Goal: Information Seeking & Learning: Check status

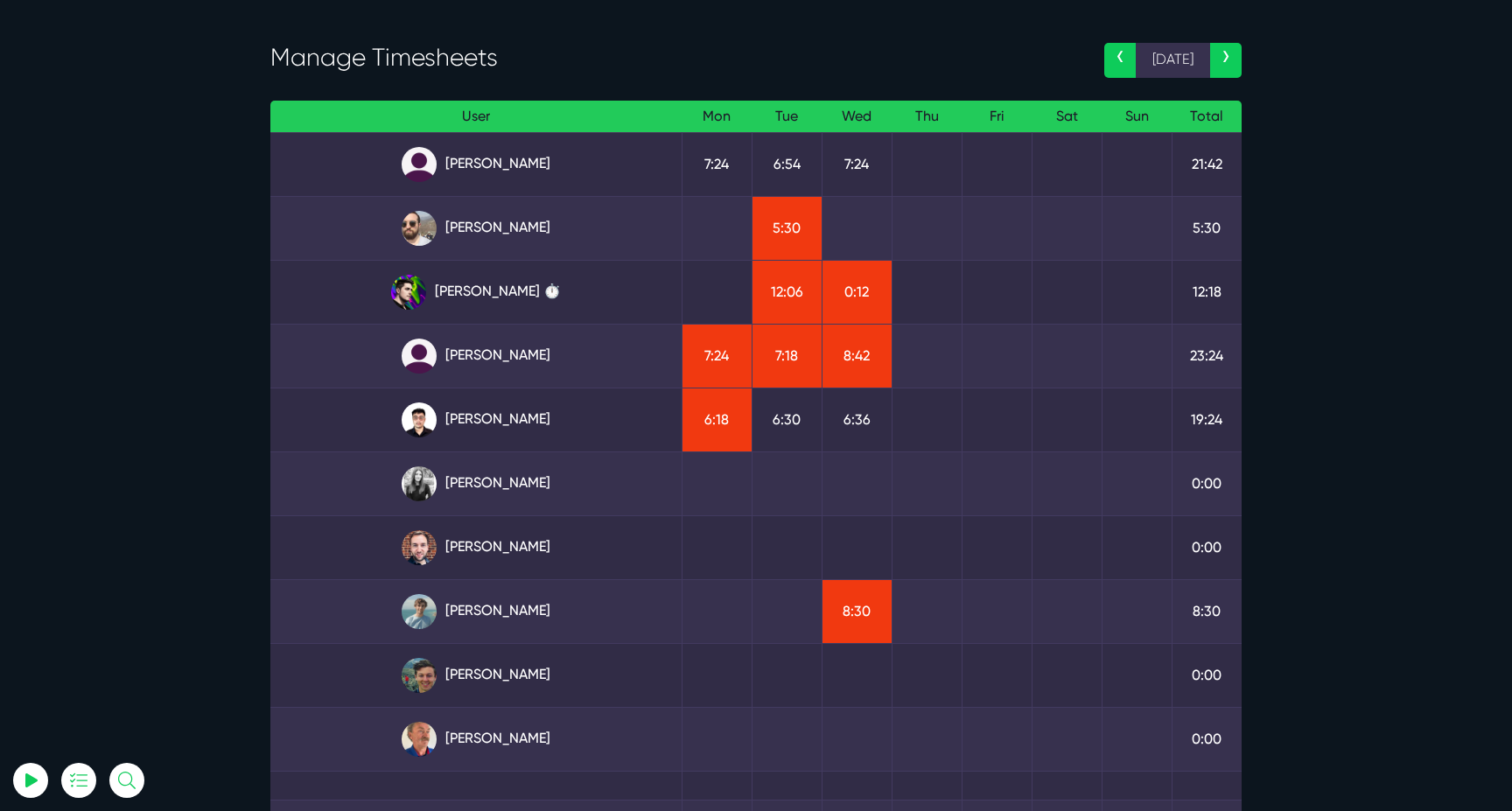
scroll to position [84, 0]
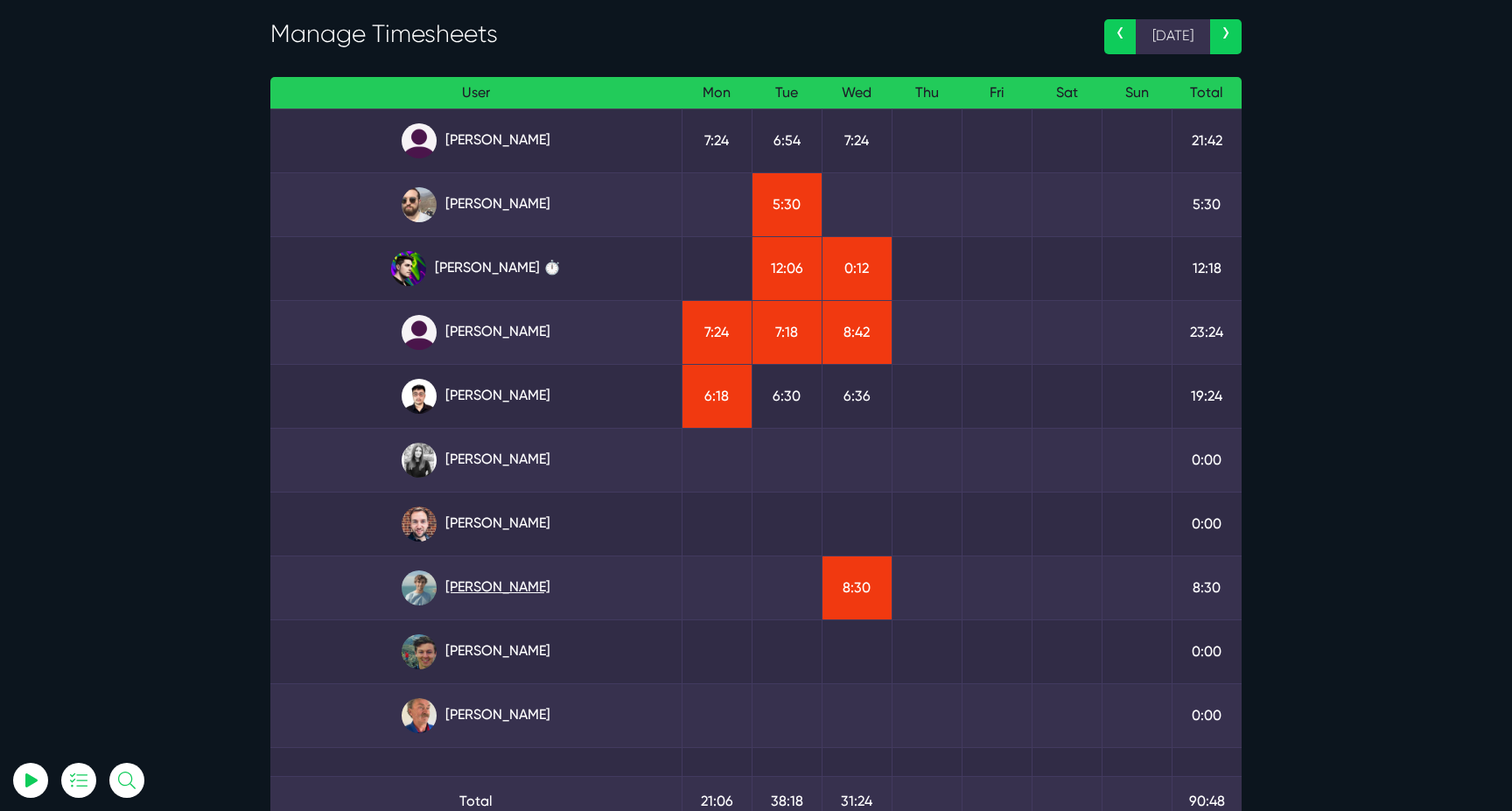
click at [502, 592] on link "Matt Jones" at bounding box center [476, 587] width 383 height 35
click at [504, 380] on link "Kevin Abelgas" at bounding box center [476, 396] width 383 height 35
click at [522, 144] on link "Angel Dagondon" at bounding box center [476, 140] width 383 height 35
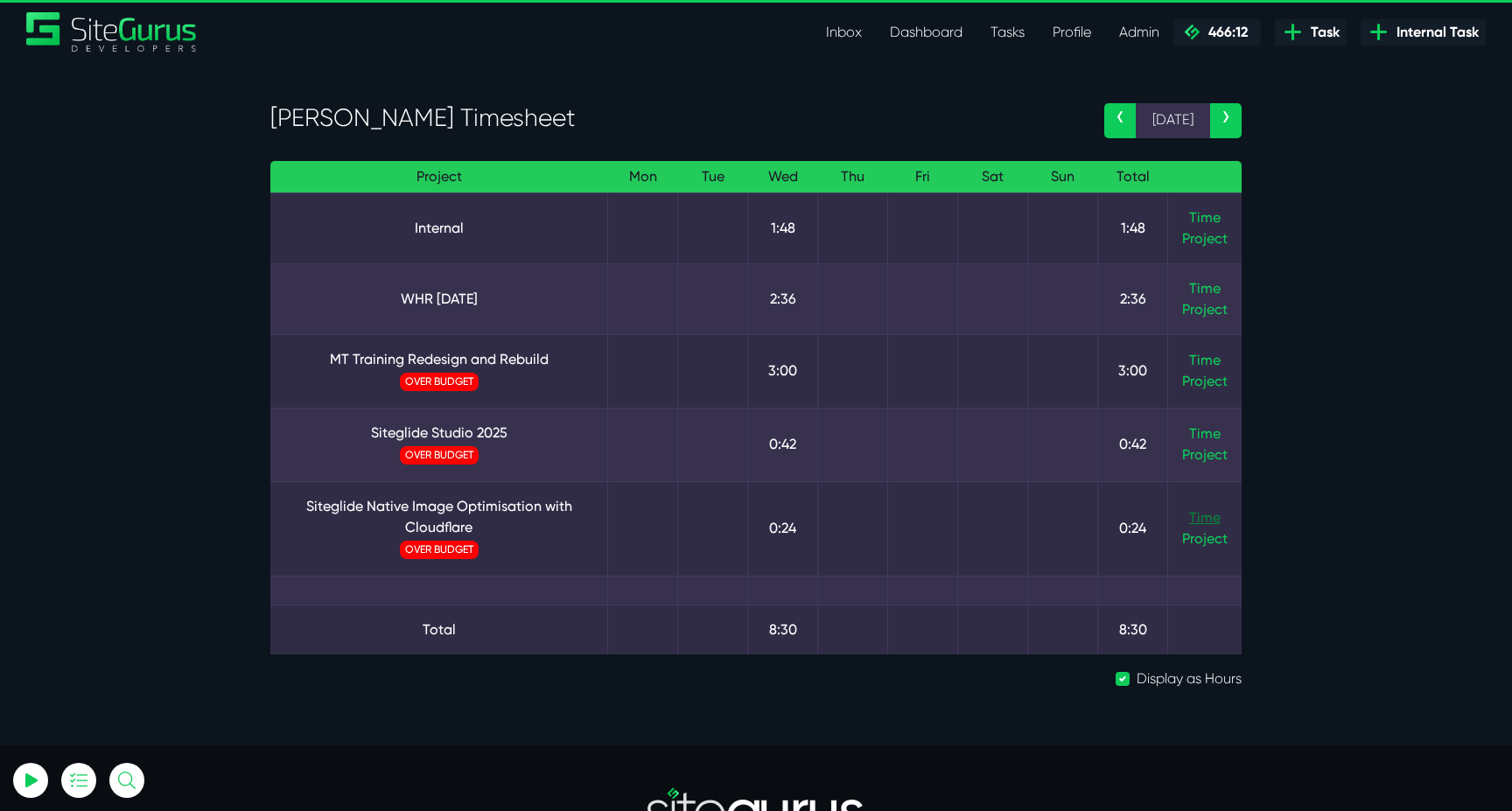
click at [1195, 522] on link "Time" at bounding box center [1204, 517] width 32 height 16
click at [1207, 443] on td "Time Project" at bounding box center [1205, 444] width 75 height 74
click at [1210, 433] on link "Time" at bounding box center [1204, 433] width 32 height 16
click at [1214, 216] on link "Time" at bounding box center [1204, 217] width 32 height 16
click at [1214, 367] on link "Time" at bounding box center [1204, 359] width 32 height 16
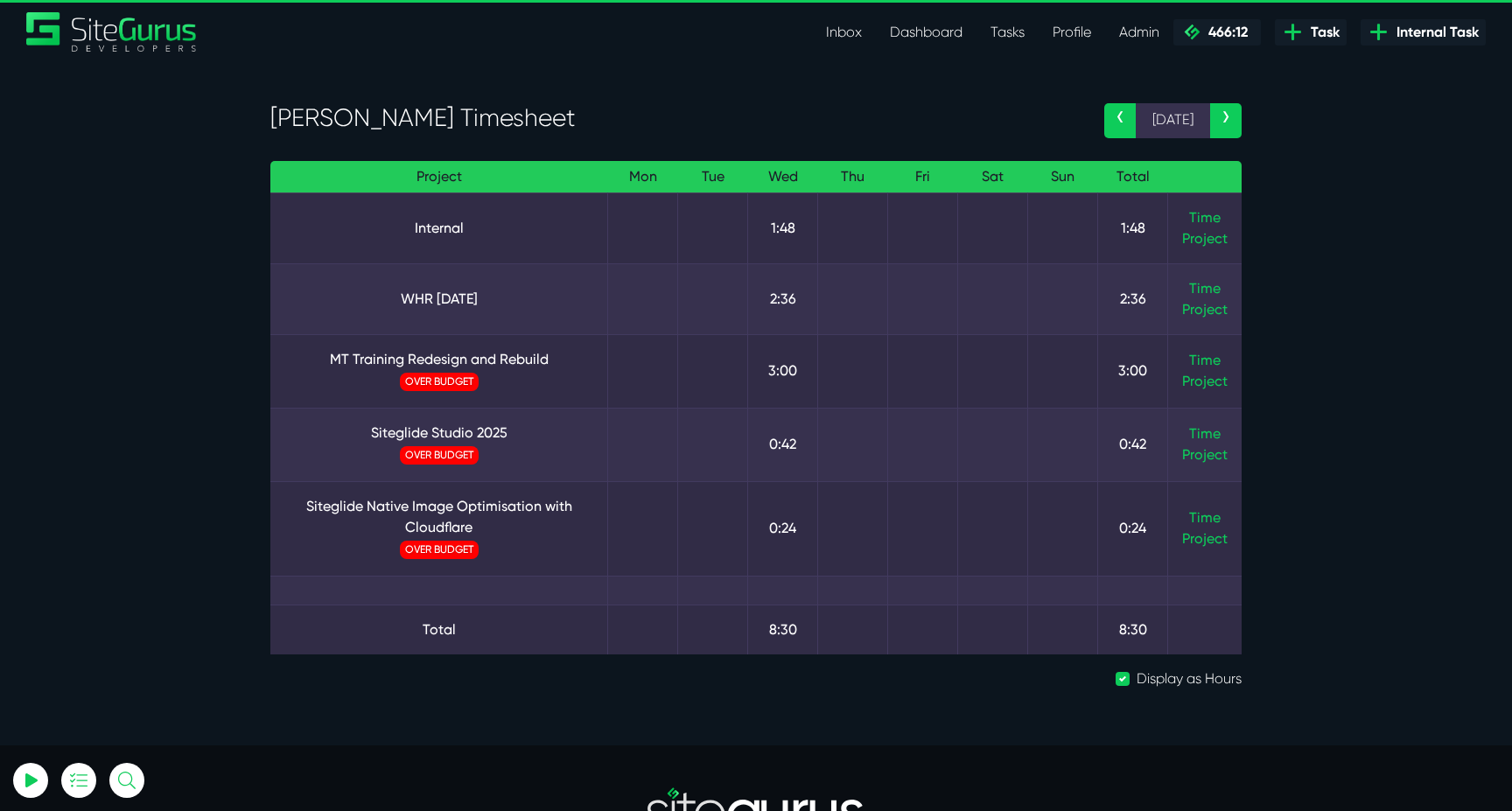
click at [1232, 294] on td "Time Project" at bounding box center [1205, 299] width 75 height 71
click at [1223, 294] on td "Time Project" at bounding box center [1205, 299] width 75 height 71
click at [1211, 294] on link "Time" at bounding box center [1204, 288] width 32 height 16
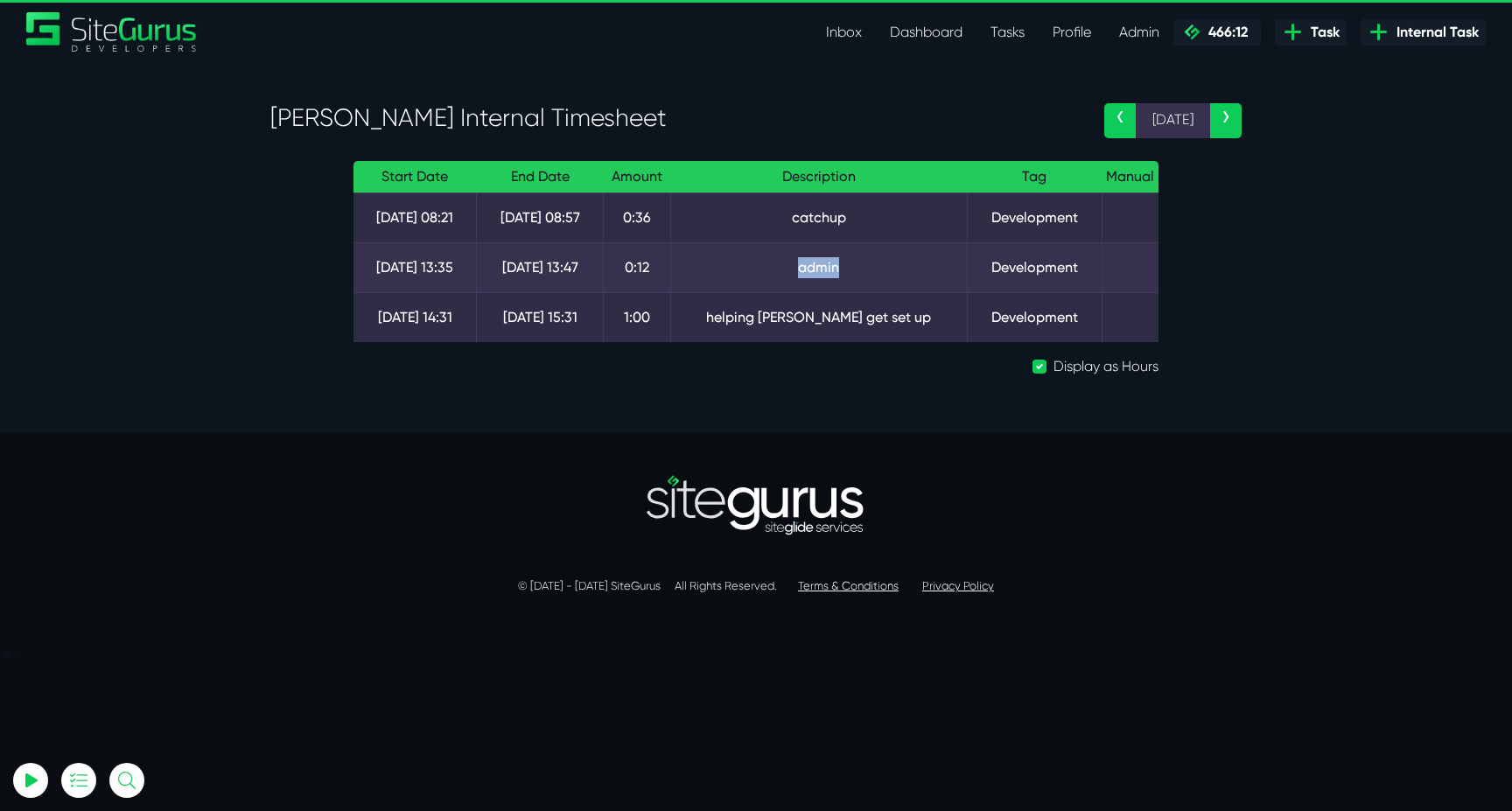
drag, startPoint x: 783, startPoint y: 270, endPoint x: 862, endPoint y: 270, distance: 79.0
click at [862, 270] on td "admin" at bounding box center [819, 267] width 296 height 50
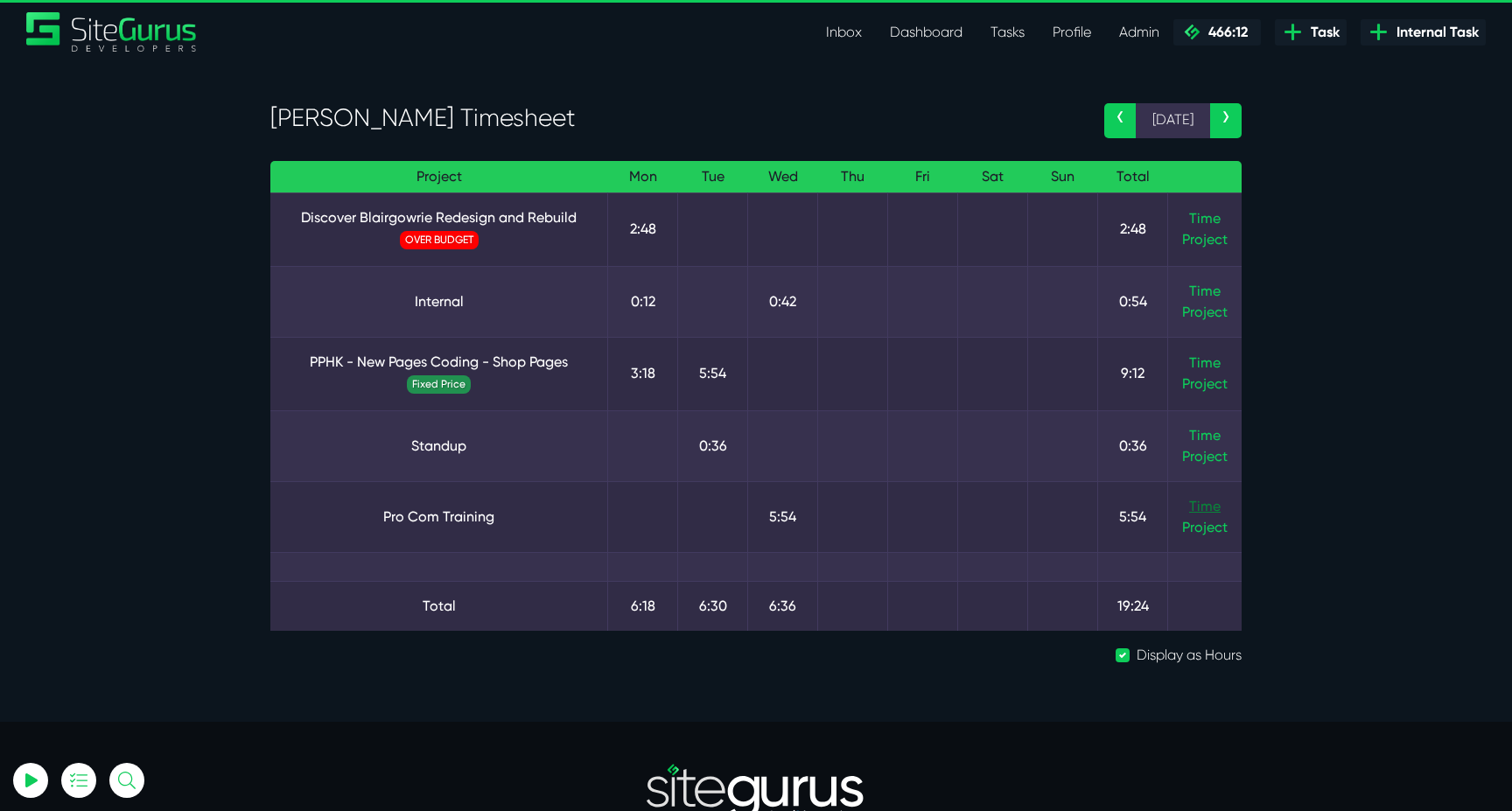
click at [1199, 502] on link "Time" at bounding box center [1204, 505] width 32 height 16
click at [497, 517] on link "Pro Com Training" at bounding box center [438, 517] width 309 height 21
click at [1188, 361] on td "Time Project" at bounding box center [1205, 373] width 75 height 74
click at [1203, 364] on link "Time" at bounding box center [1204, 362] width 32 height 16
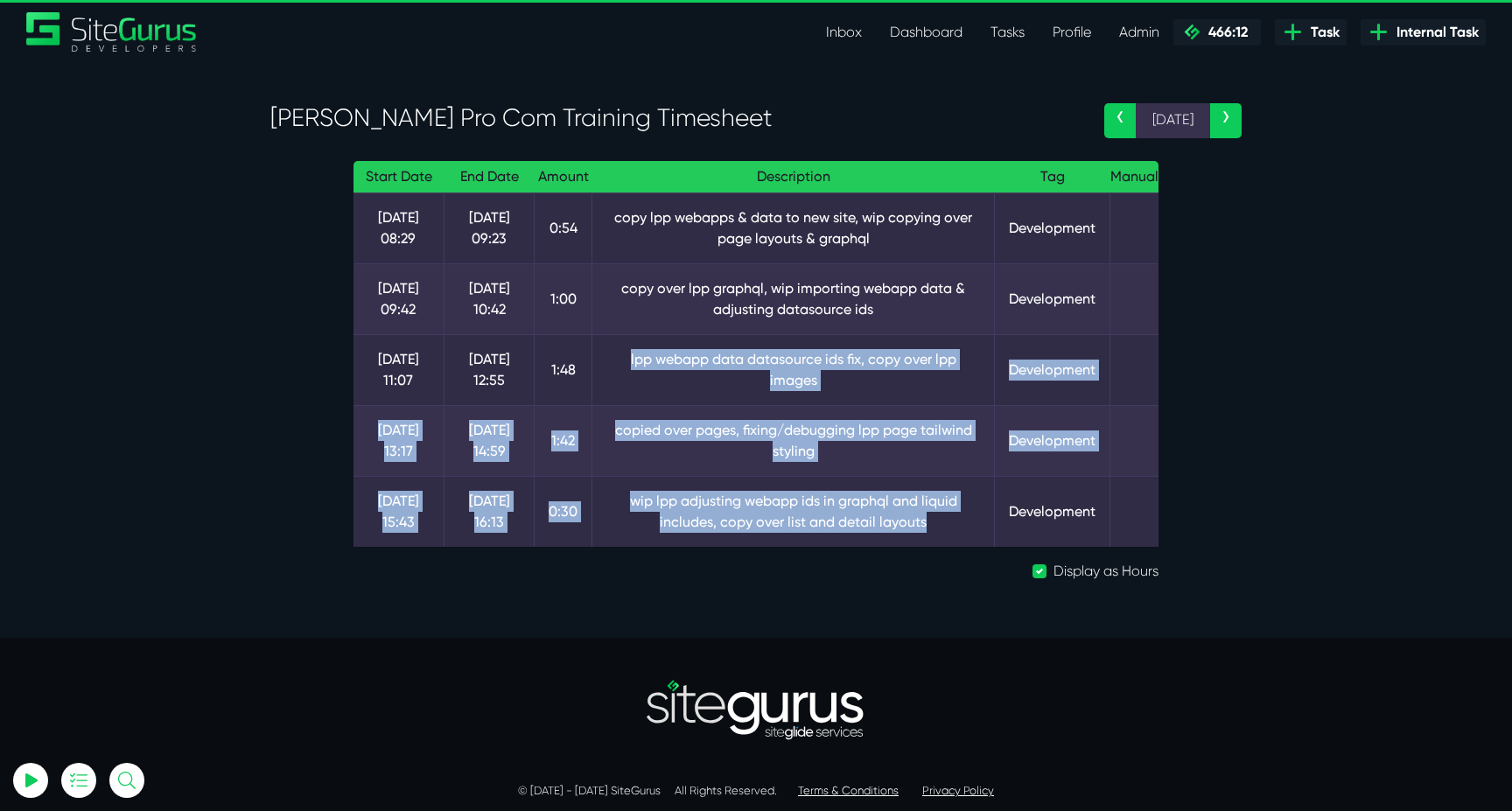
drag, startPoint x: 942, startPoint y: 532, endPoint x: 646, endPoint y: 340, distance: 352.8
click at [646, 340] on tbody "20 Aug 08:29 20 Aug 09:23 0:54 copy lpp webapps & data to new site, wip copying…" at bounding box center [756, 369] width 805 height 354
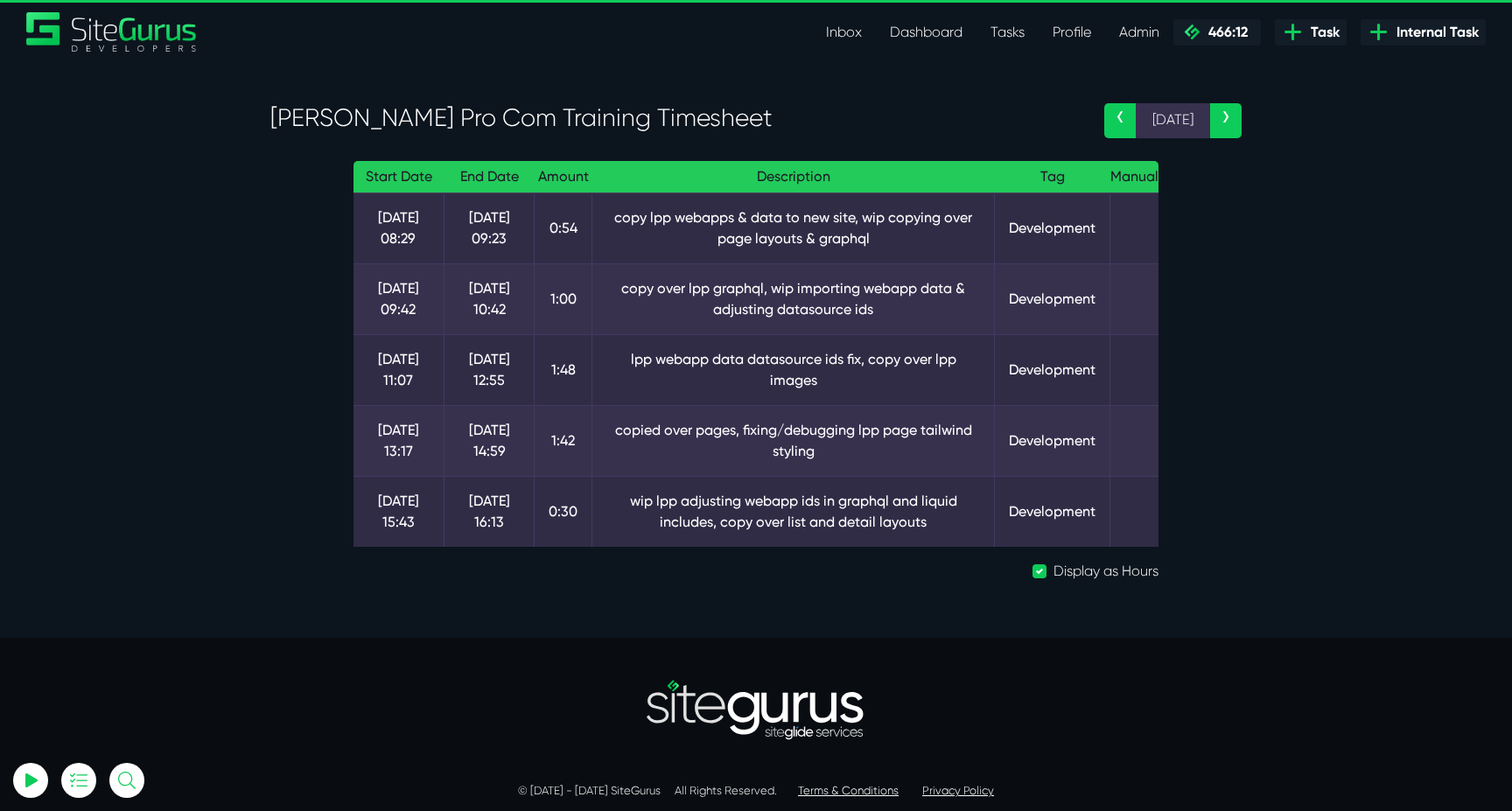
click at [690, 292] on td "copy over lpp graphql, wip importing webapp data & adjusting datasource ids" at bounding box center [793, 299] width 402 height 71
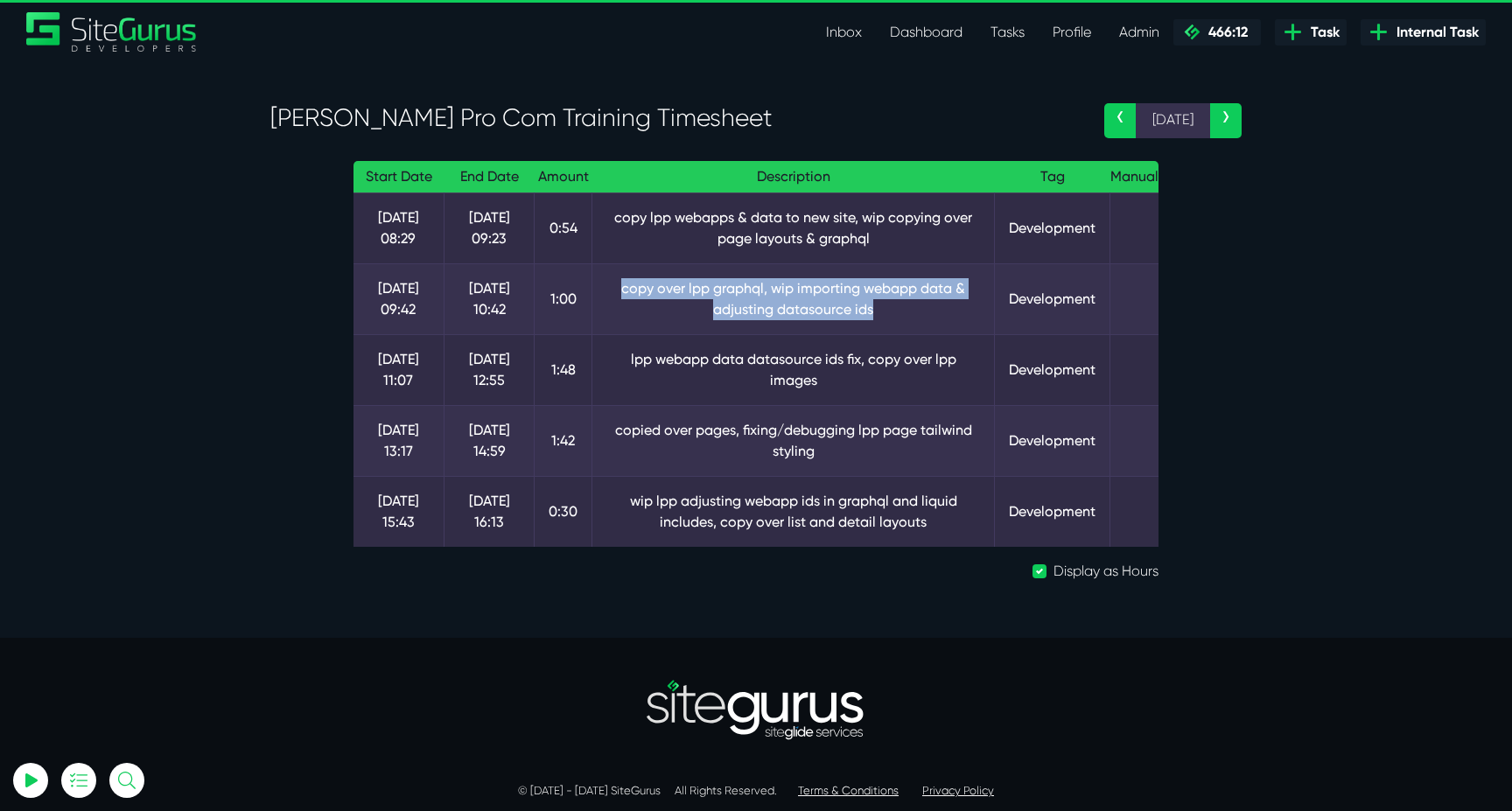
drag, startPoint x: 668, startPoint y: 286, endPoint x: 882, endPoint y: 307, distance: 215.0
click at [891, 311] on td "copy over lpp graphql, wip importing webapp data & adjusting datasource ids" at bounding box center [793, 299] width 402 height 71
click at [882, 307] on td "copy over lpp graphql, wip importing webapp data & adjusting datasource ids" at bounding box center [793, 299] width 402 height 71
drag, startPoint x: 718, startPoint y: 288, endPoint x: 923, endPoint y: 309, distance: 206.1
click at [923, 309] on td "copy over lpp graphql, wip importing webapp data & adjusting datasource ids" at bounding box center [793, 299] width 402 height 71
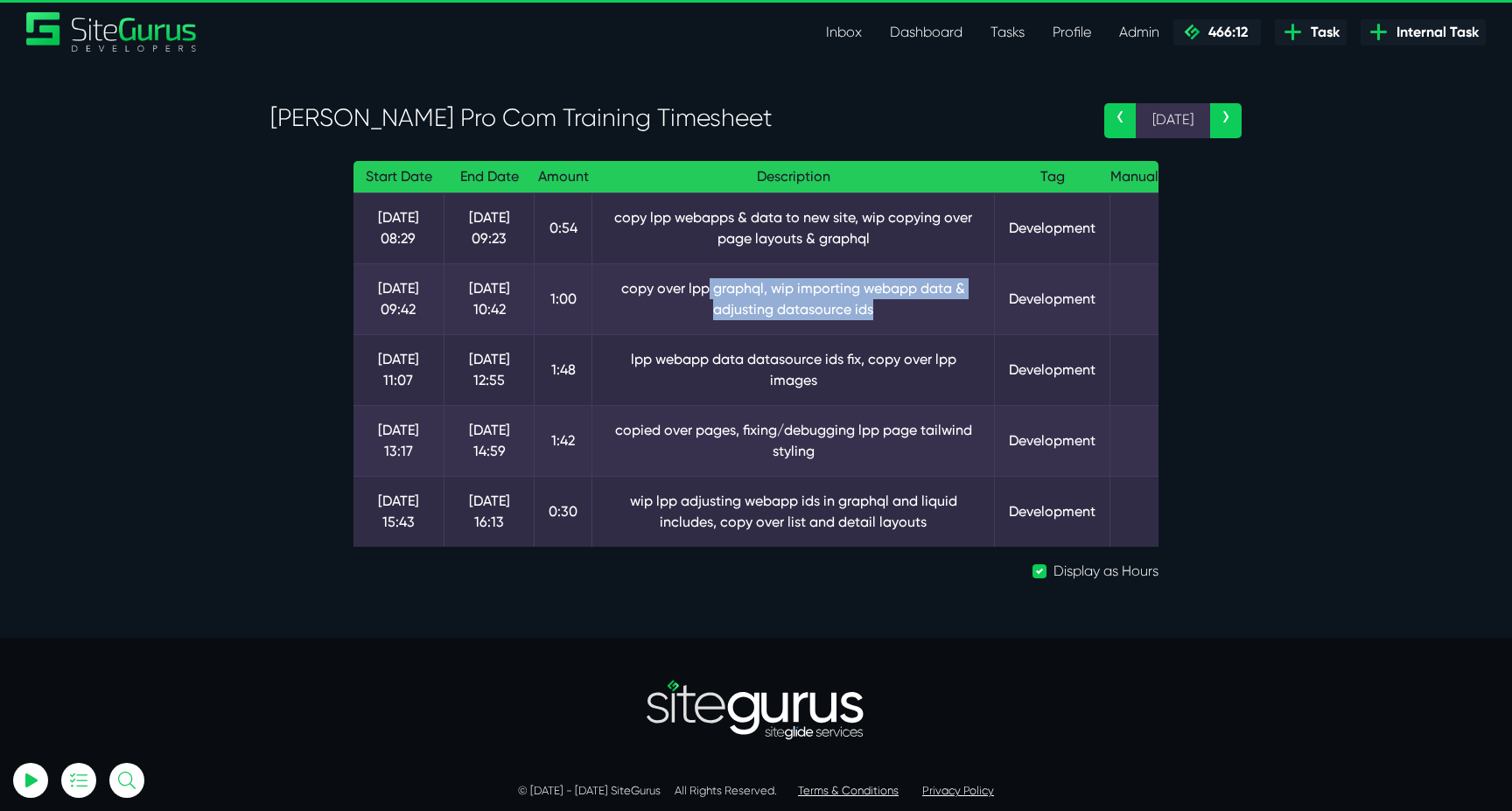
click at [923, 309] on td "copy over lpp graphql, wip importing webapp data & adjusting datasource ids" at bounding box center [793, 299] width 402 height 71
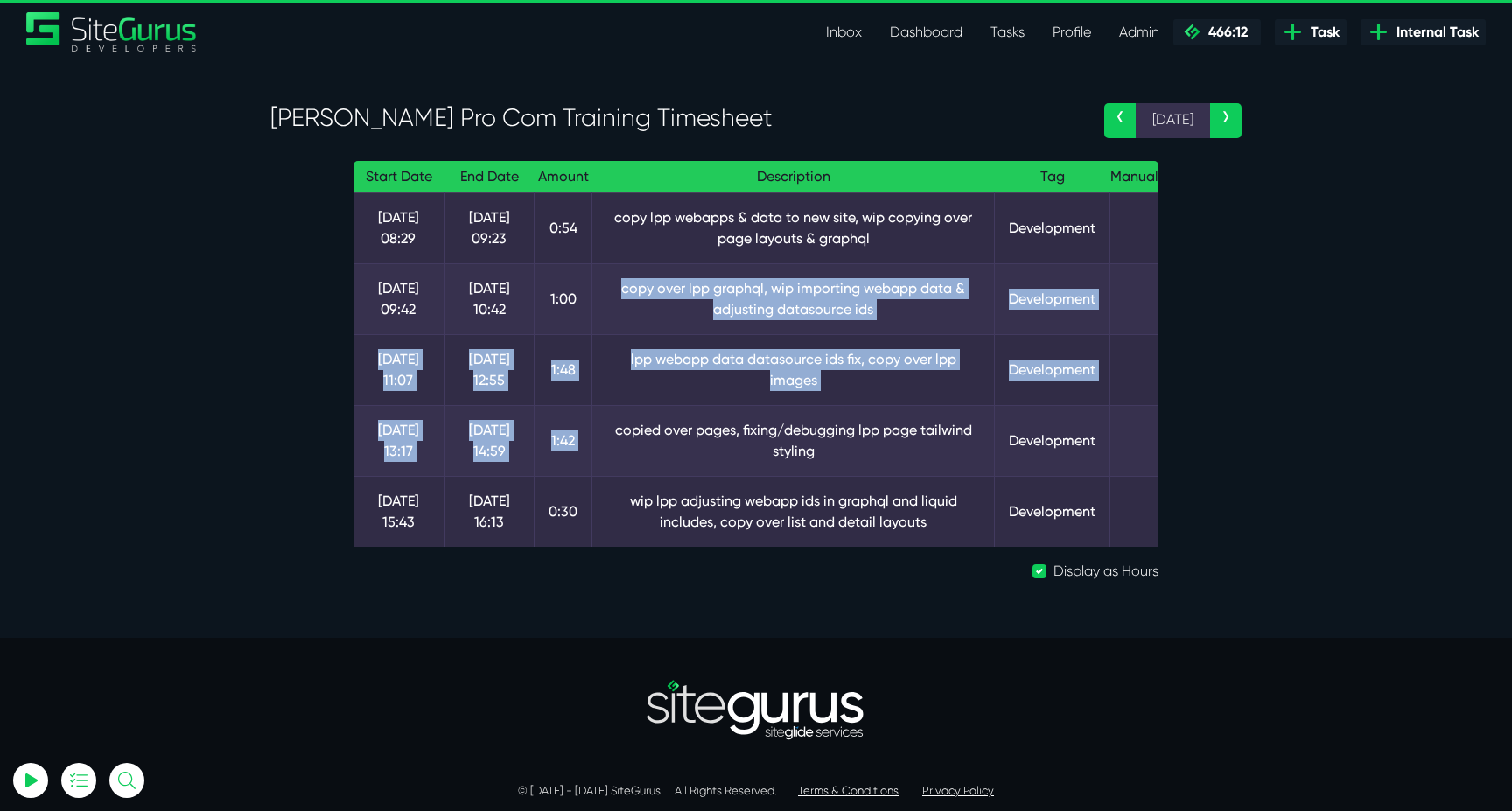
drag, startPoint x: 621, startPoint y: 287, endPoint x: 927, endPoint y: 417, distance: 332.5
click at [927, 417] on tbody "20 Aug 08:29 20 Aug 09:23 0:54 copy lpp webapps & data to new site, wip copying…" at bounding box center [756, 369] width 805 height 354
click at [927, 417] on td "copied over pages, fixing/debugging lpp page tailwind styling" at bounding box center [793, 440] width 402 height 71
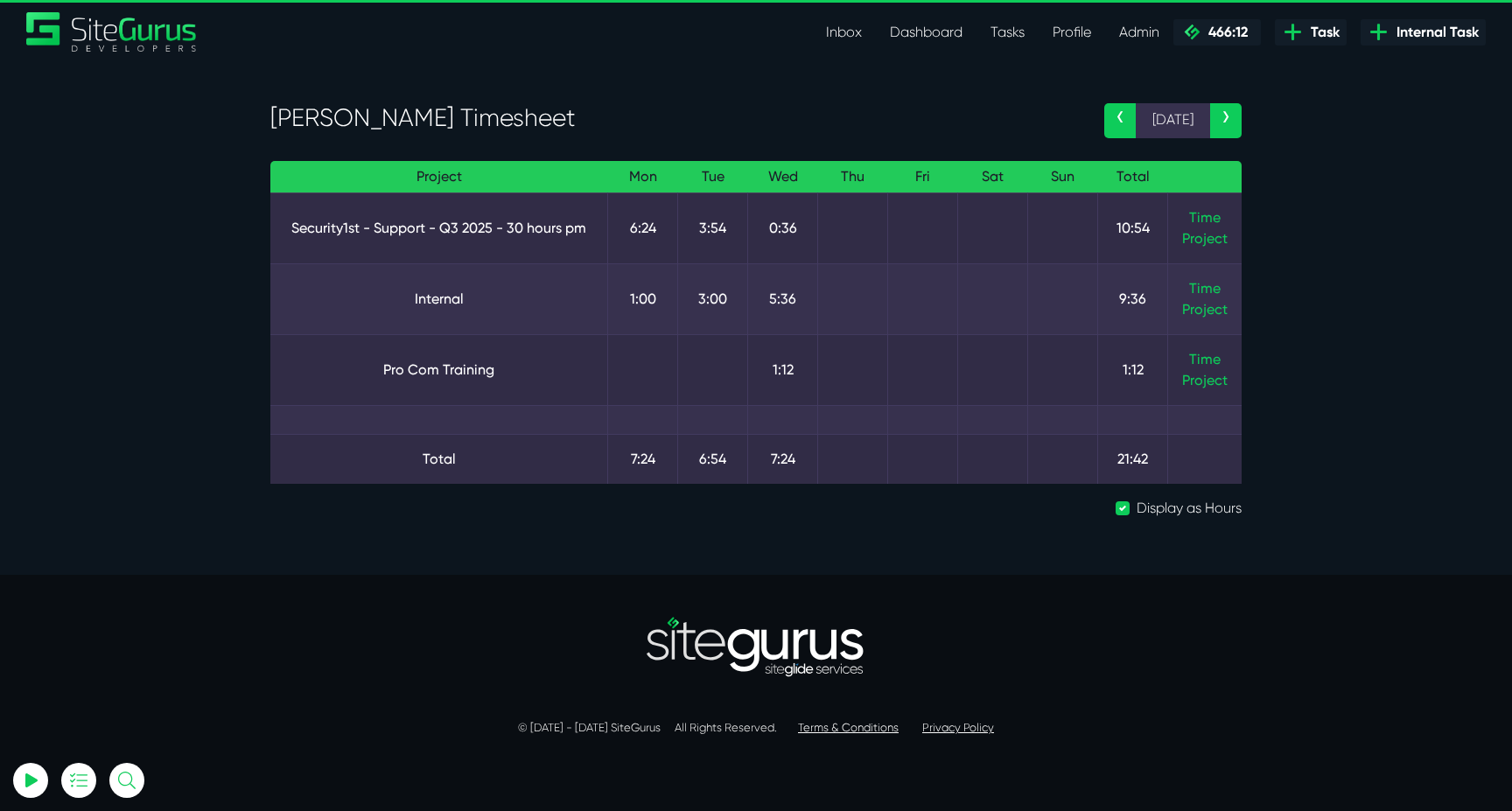
click at [1205, 350] on td "Time Project" at bounding box center [1205, 370] width 75 height 71
click at [1205, 357] on link "Time" at bounding box center [1204, 358] width 32 height 16
click at [1197, 289] on link "Time" at bounding box center [1204, 288] width 32 height 16
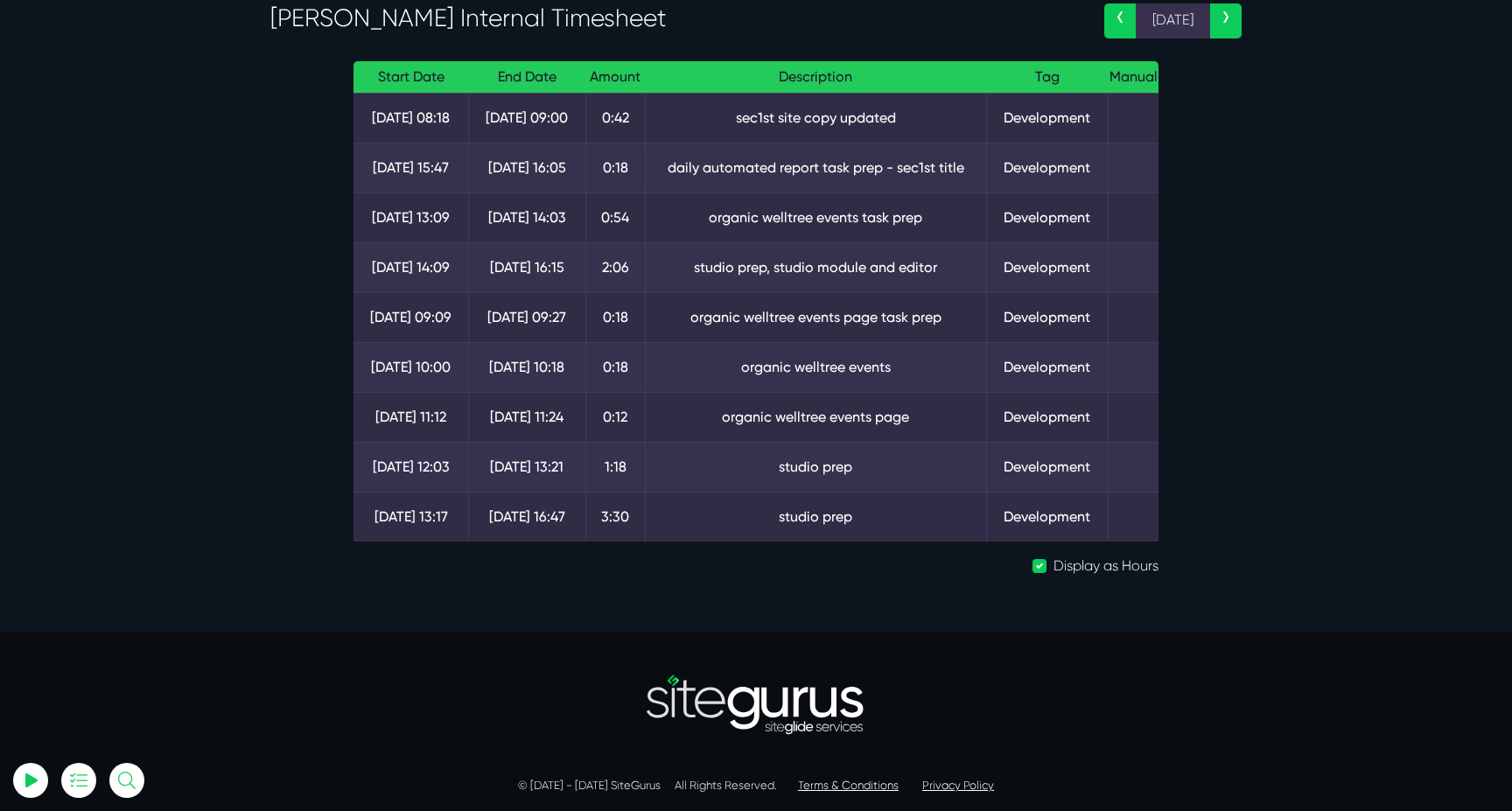
scroll to position [111, 0]
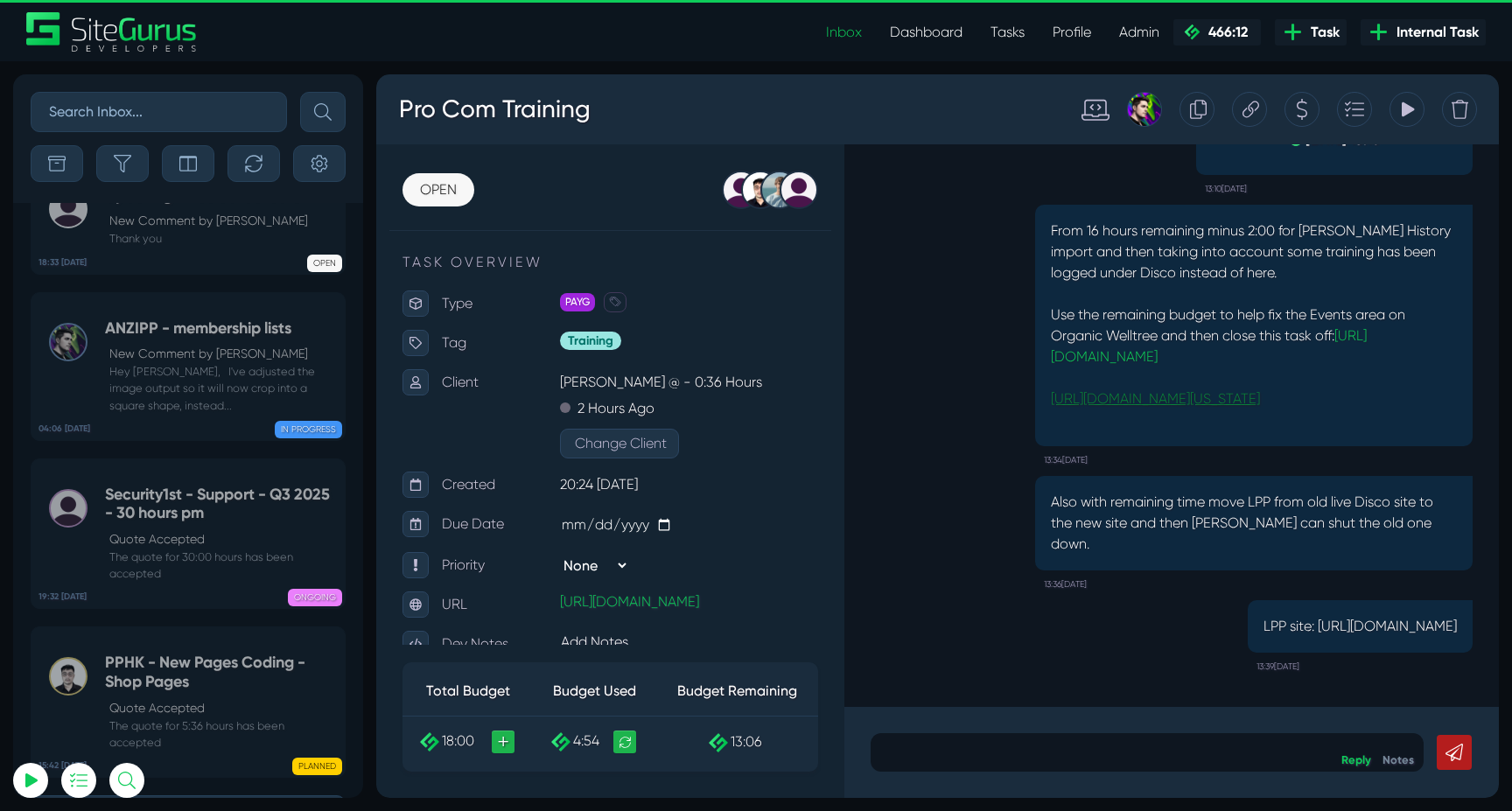
click at [1183, 400] on link "https://organic-welltree.staging.oregon.platform-os.com/organic-welltree-events" at bounding box center [1155, 397] width 209 height 16
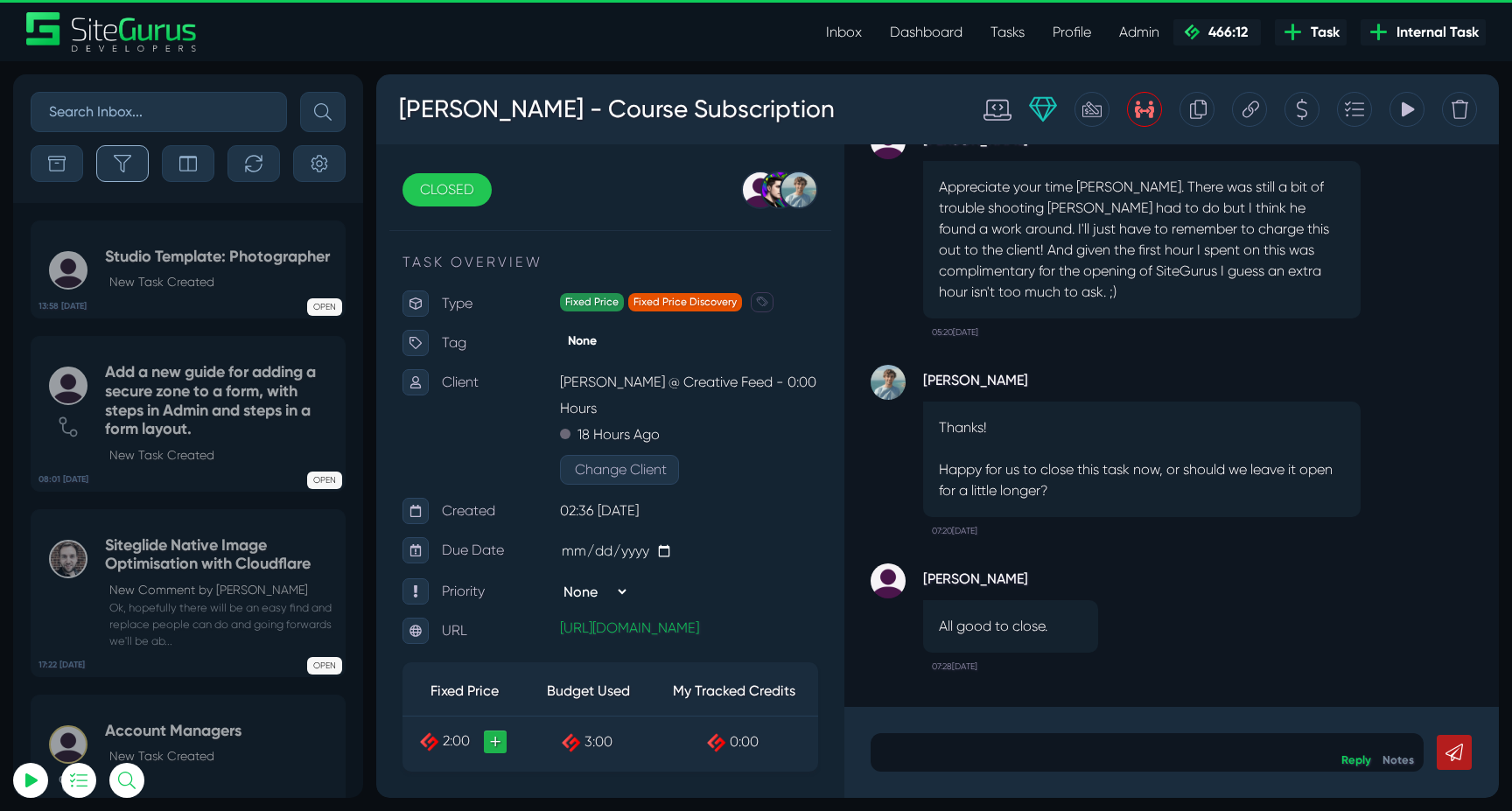
click at [123, 163] on icon "button" at bounding box center [122, 163] width 17 height 17
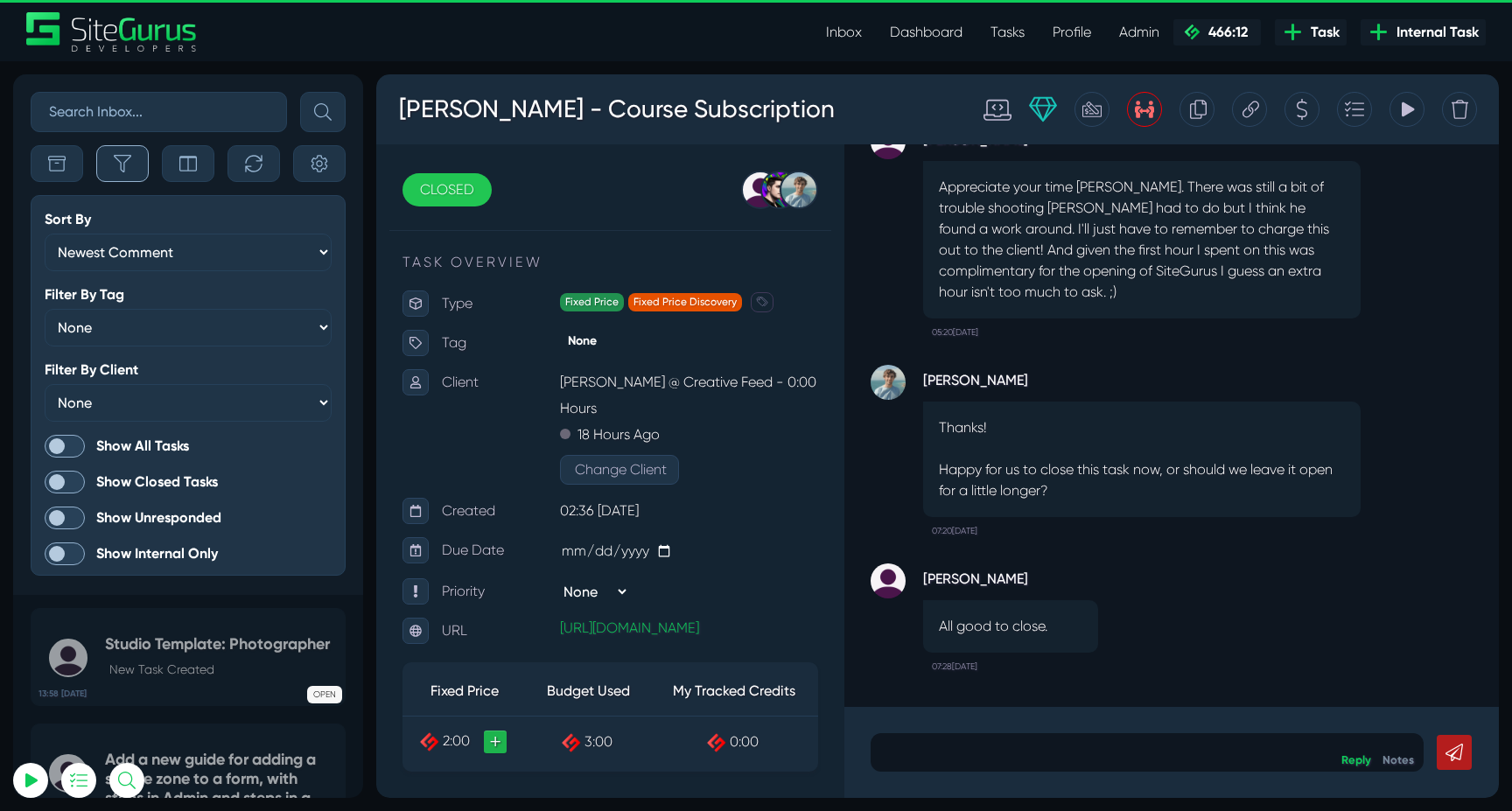
scroll to position [-4437, 0]
click at [69, 439] on span at bounding box center [65, 446] width 40 height 23
click at [0, 0] on input "Show All Tasks" at bounding box center [0, 0] width 0 height 0
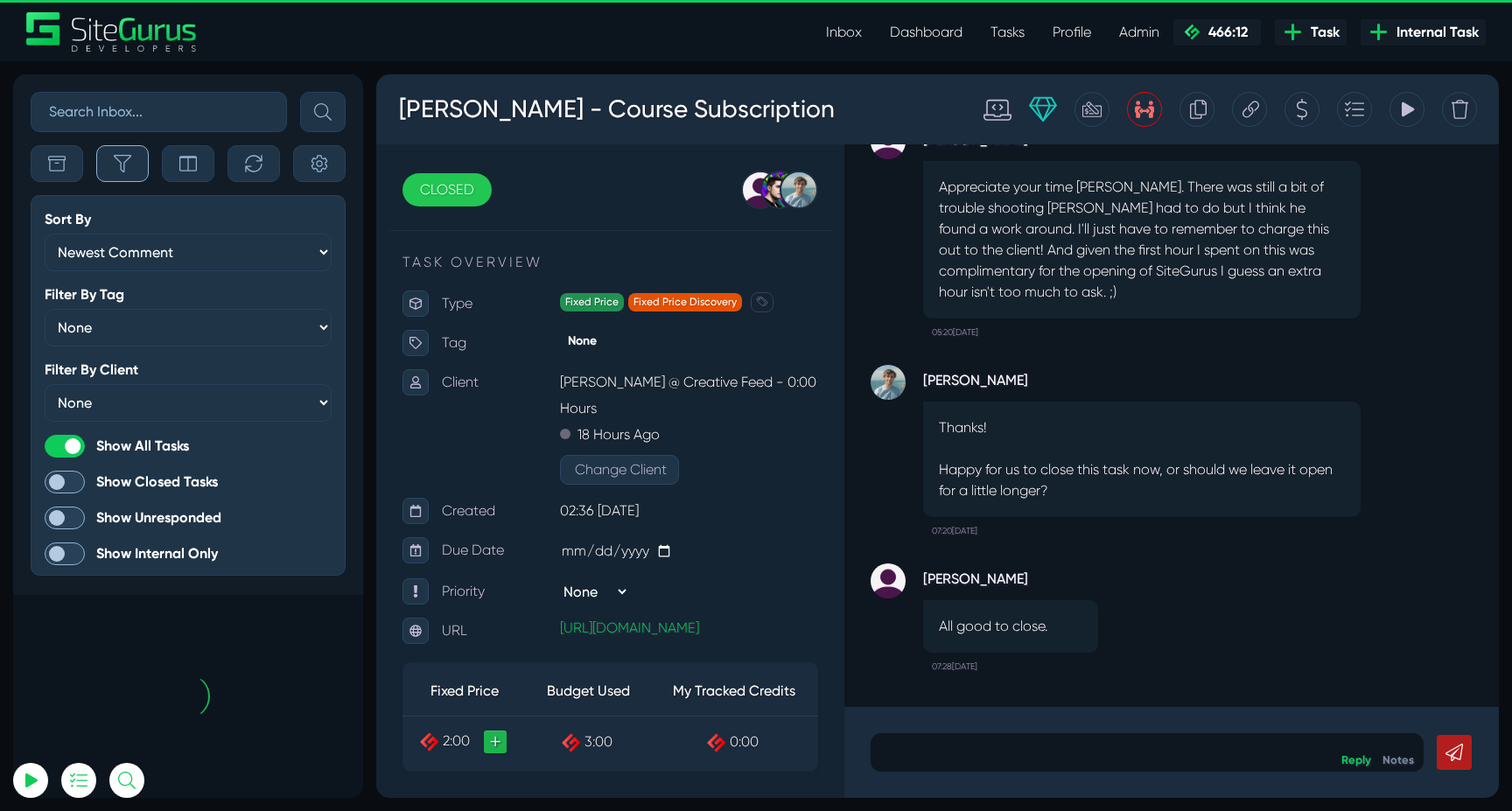
click at [115, 171] on icon "button" at bounding box center [122, 163] width 17 height 17
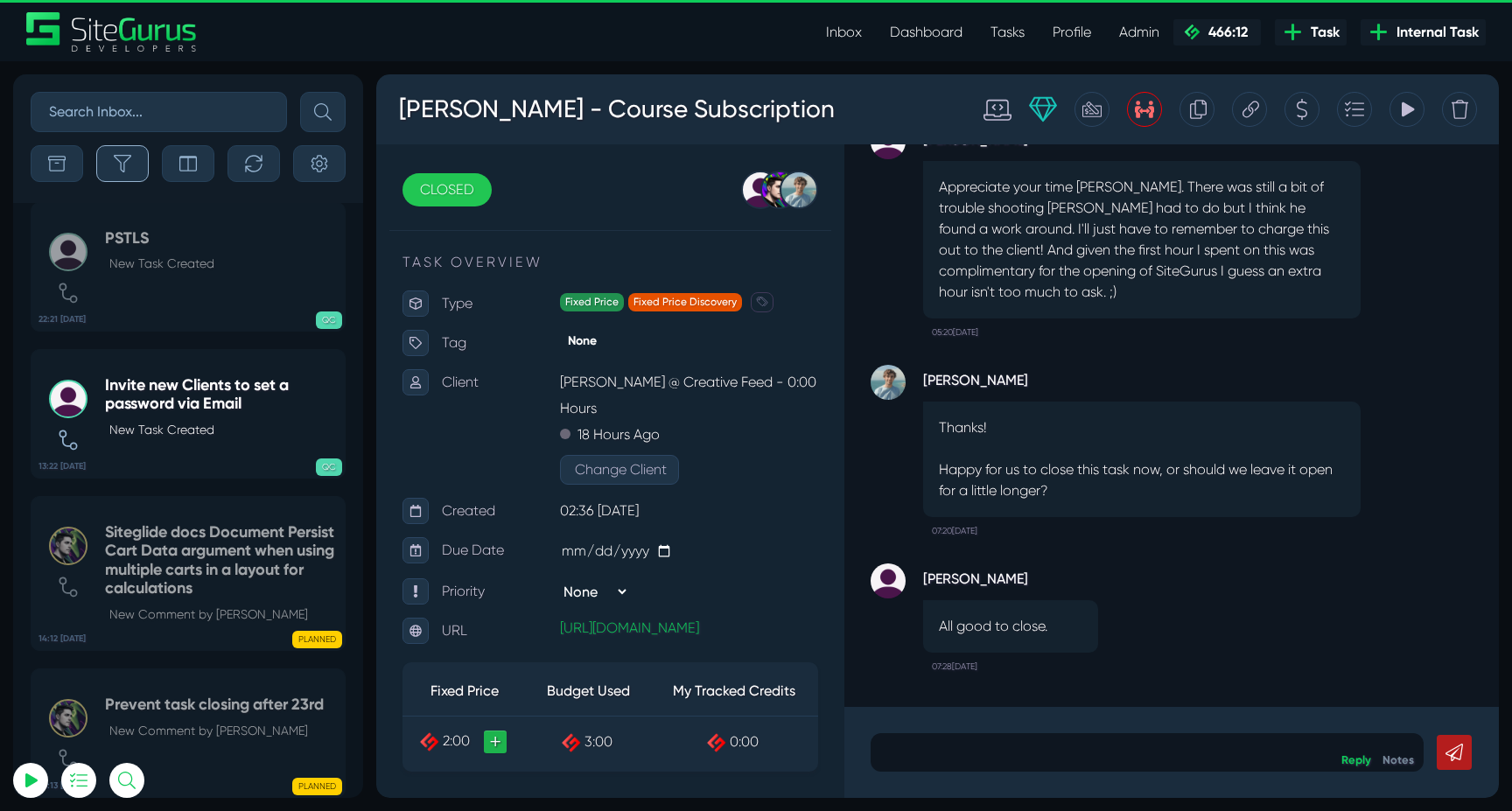
scroll to position [-69226, 0]
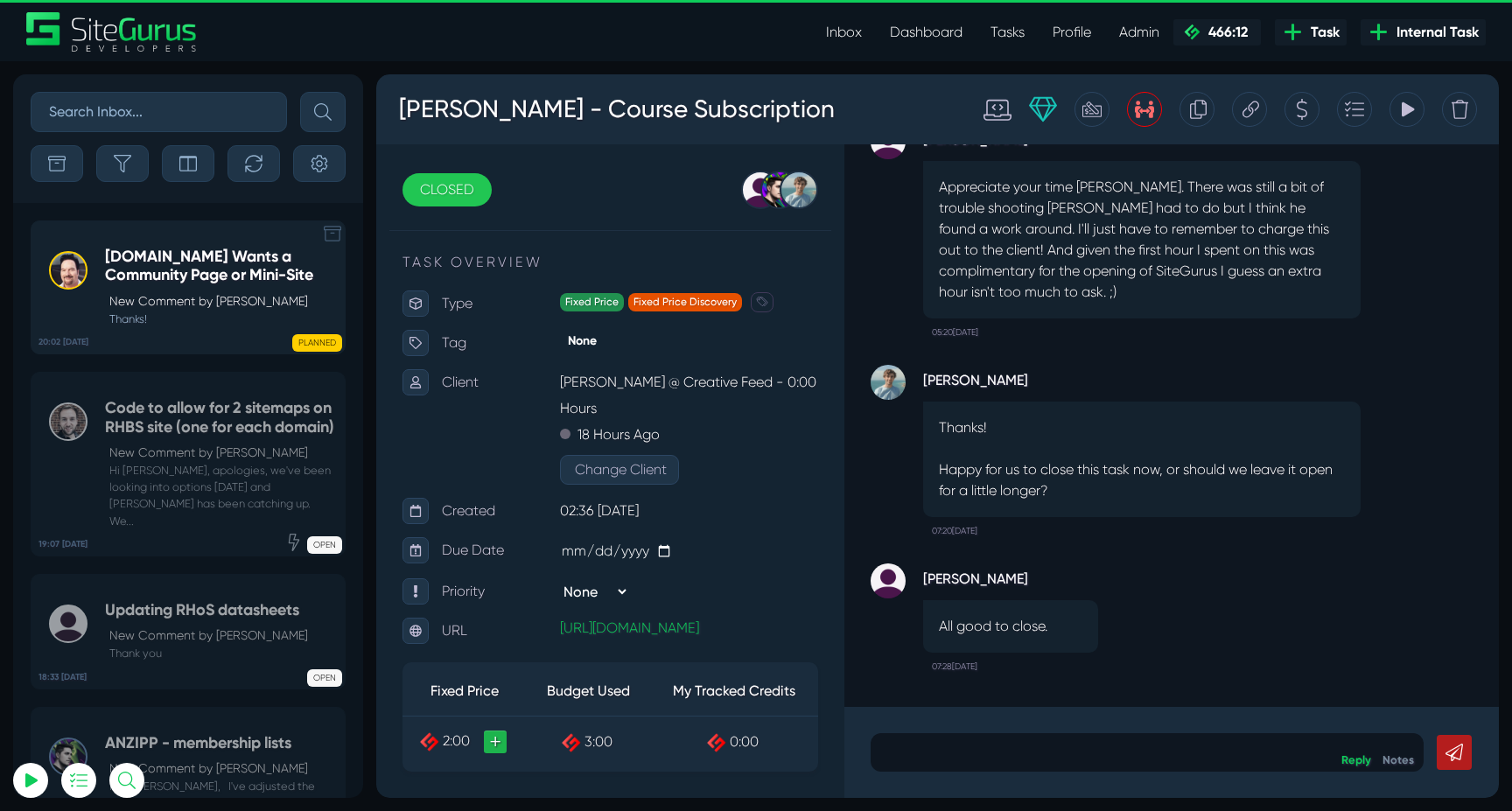
click at [166, 279] on h5 "[DOMAIN_NAME] Wants a Community Page or Mini-Site" at bounding box center [221, 266] width 231 height 37
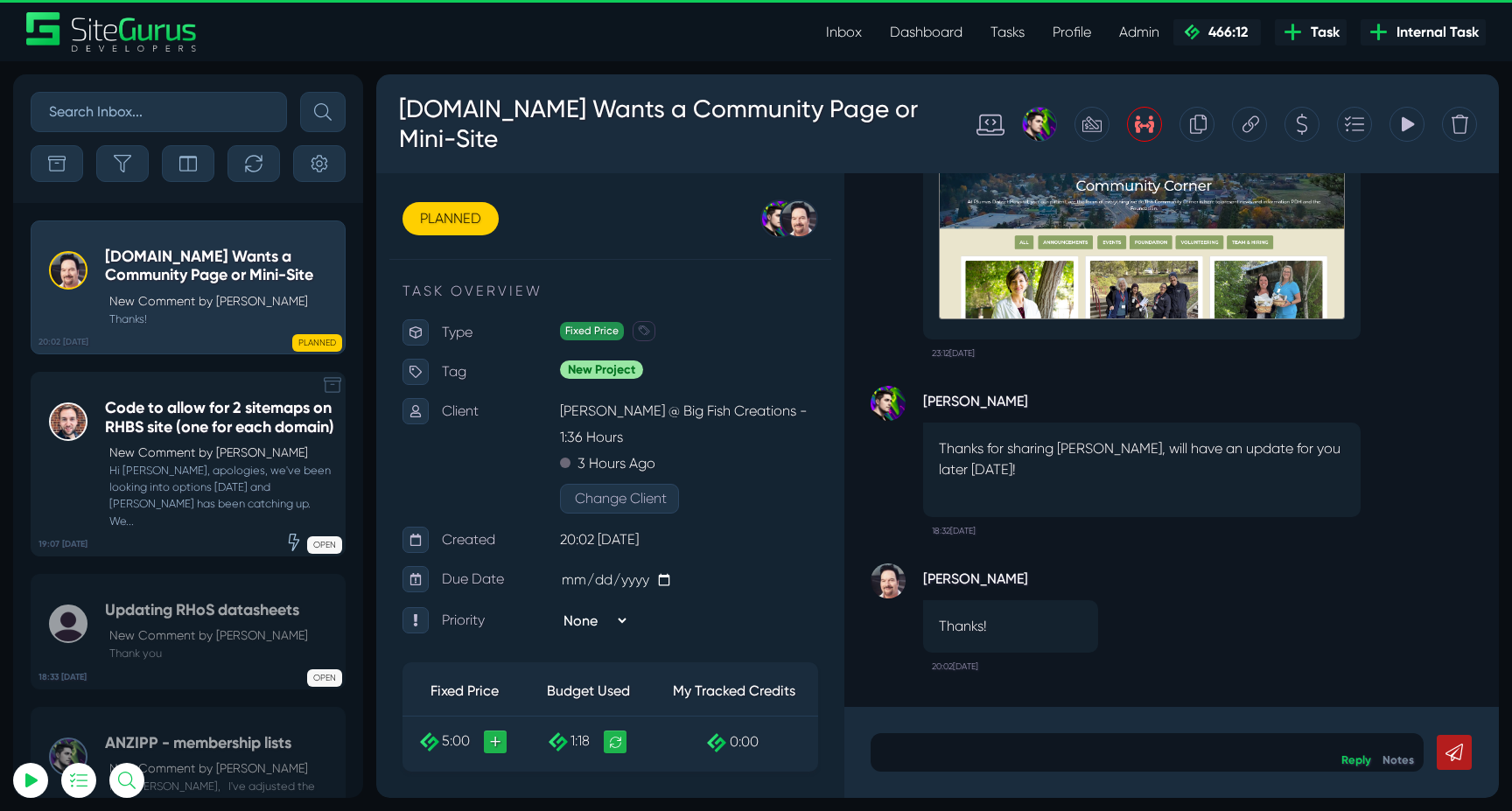
click at [218, 418] on h5 "Code to allow for 2 sitemaps on RHBS site (one for each domain)" at bounding box center [221, 417] width 231 height 37
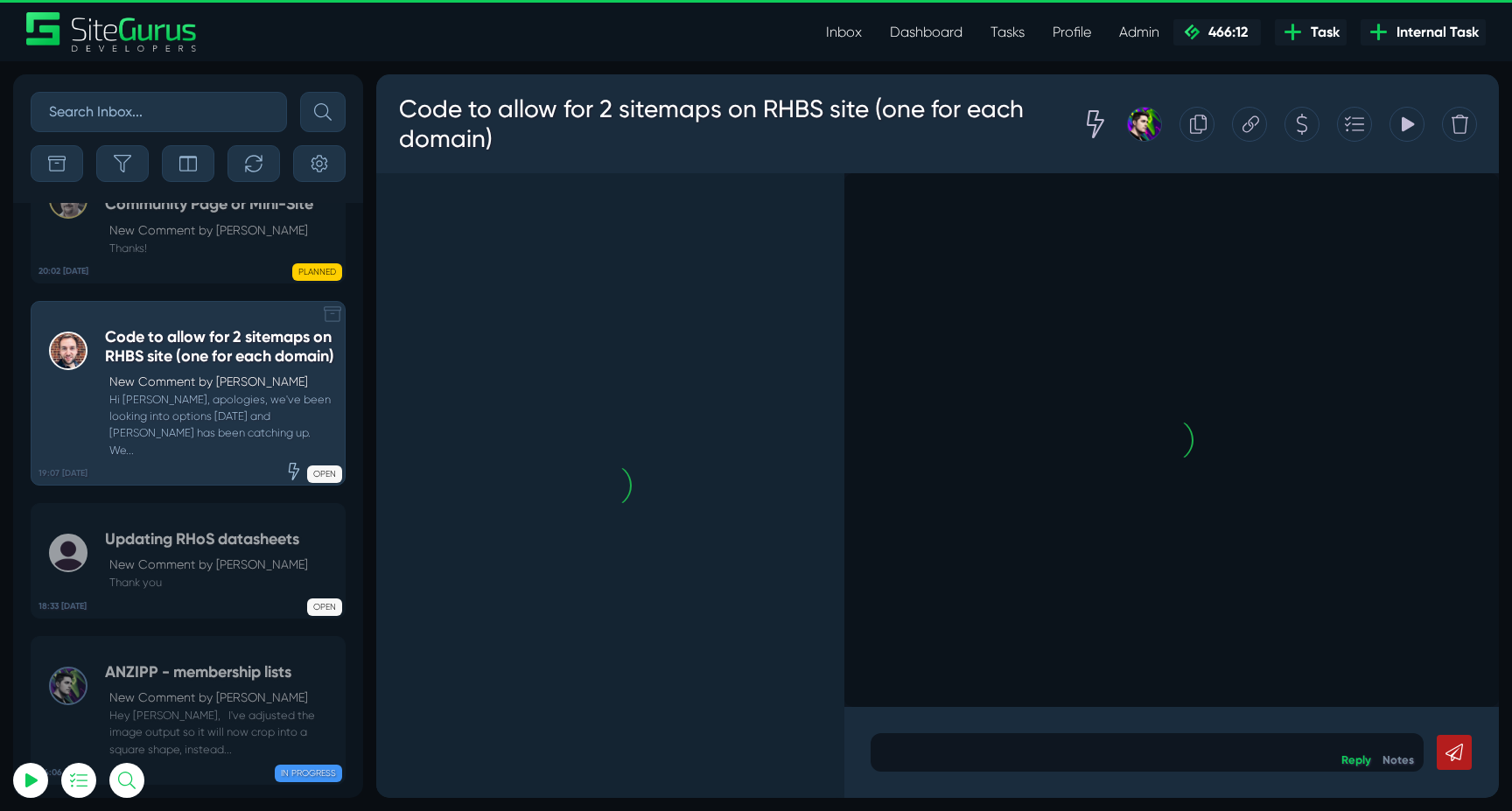
scroll to position [-69076, 0]
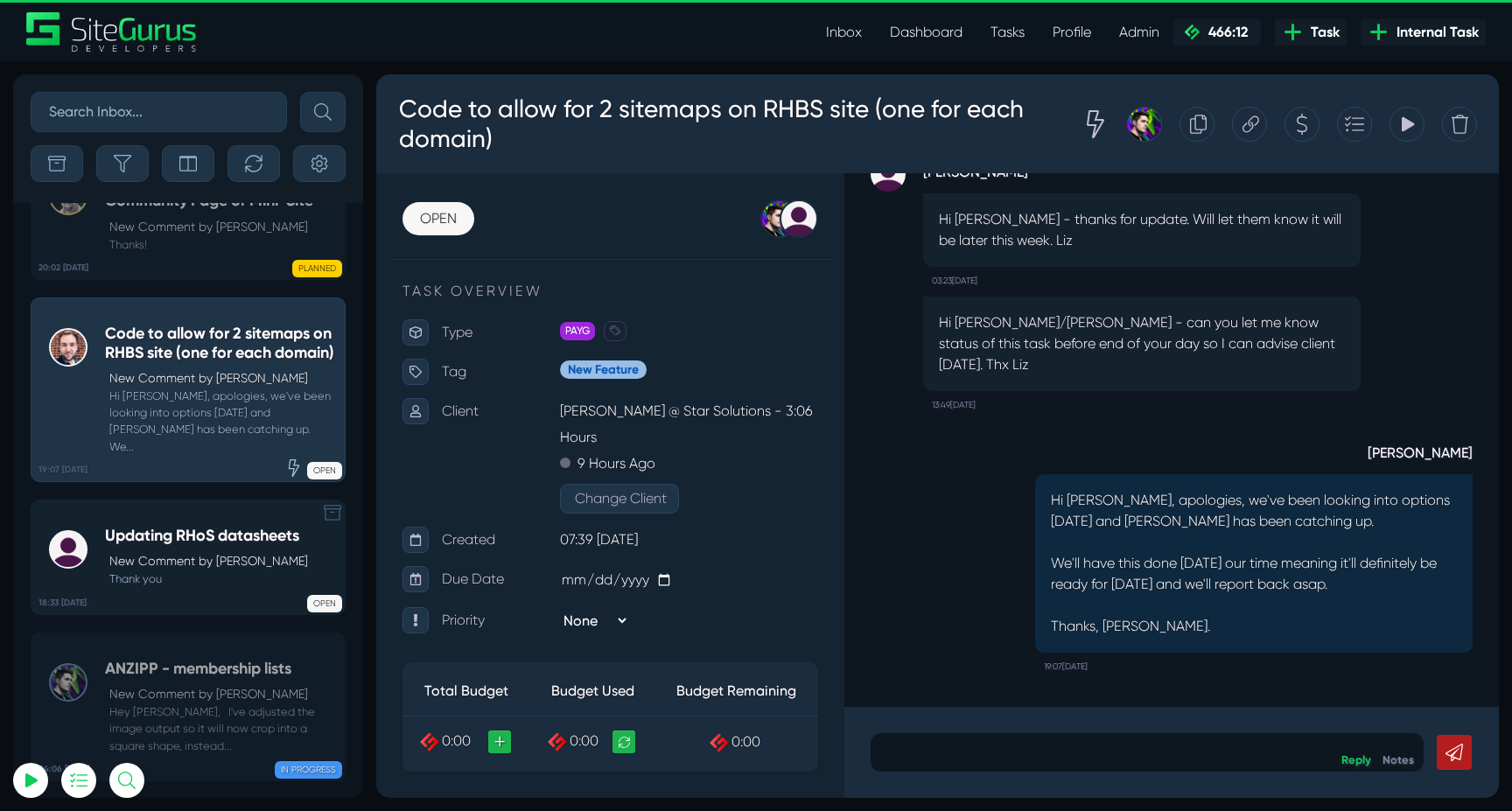
click at [196, 552] on p "New Comment by [PERSON_NAME]" at bounding box center [208, 561] width 199 height 18
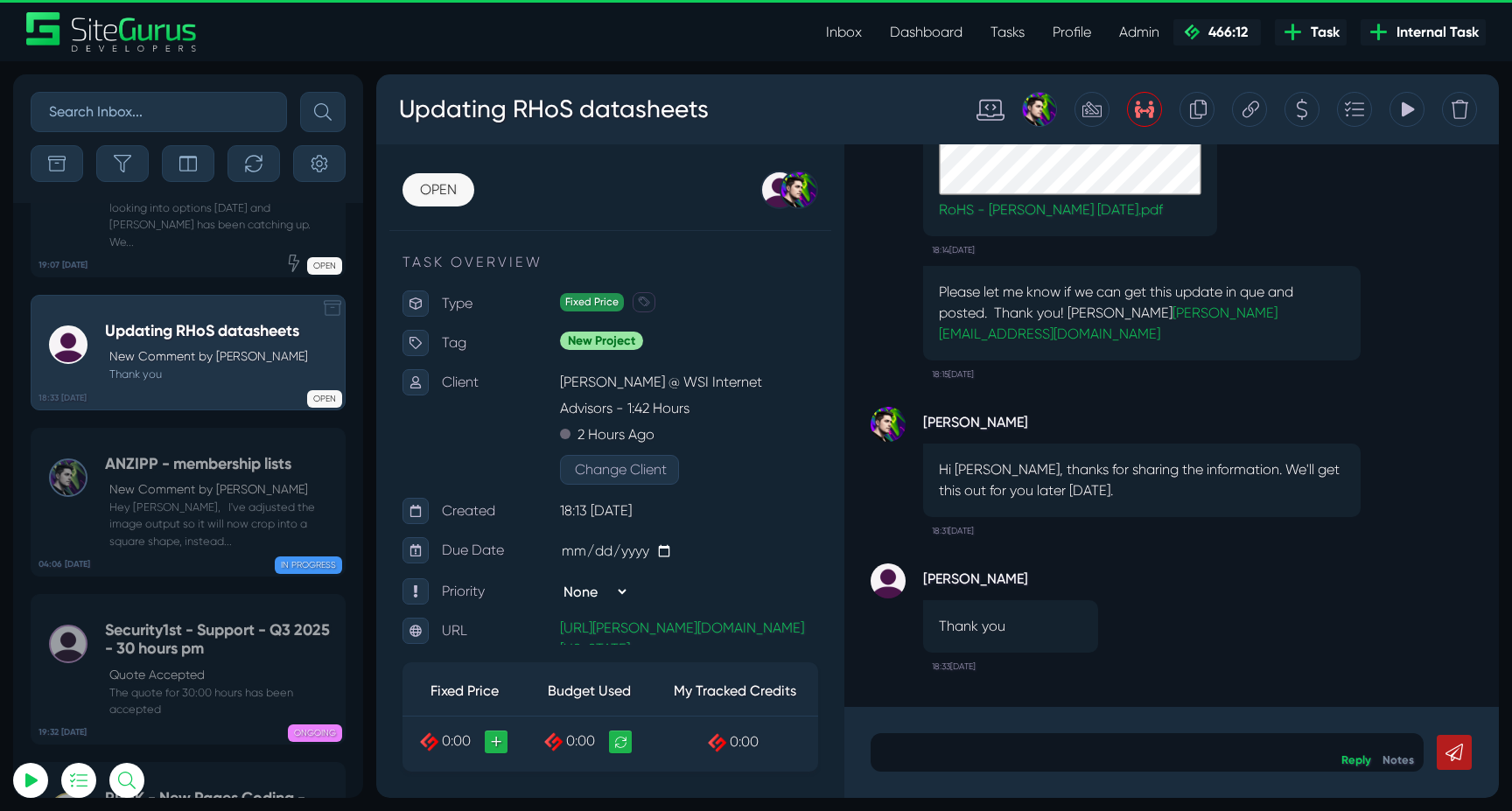
click at [196, 553] on div "IN PROGRESS" at bounding box center [254, 562] width 175 height 17
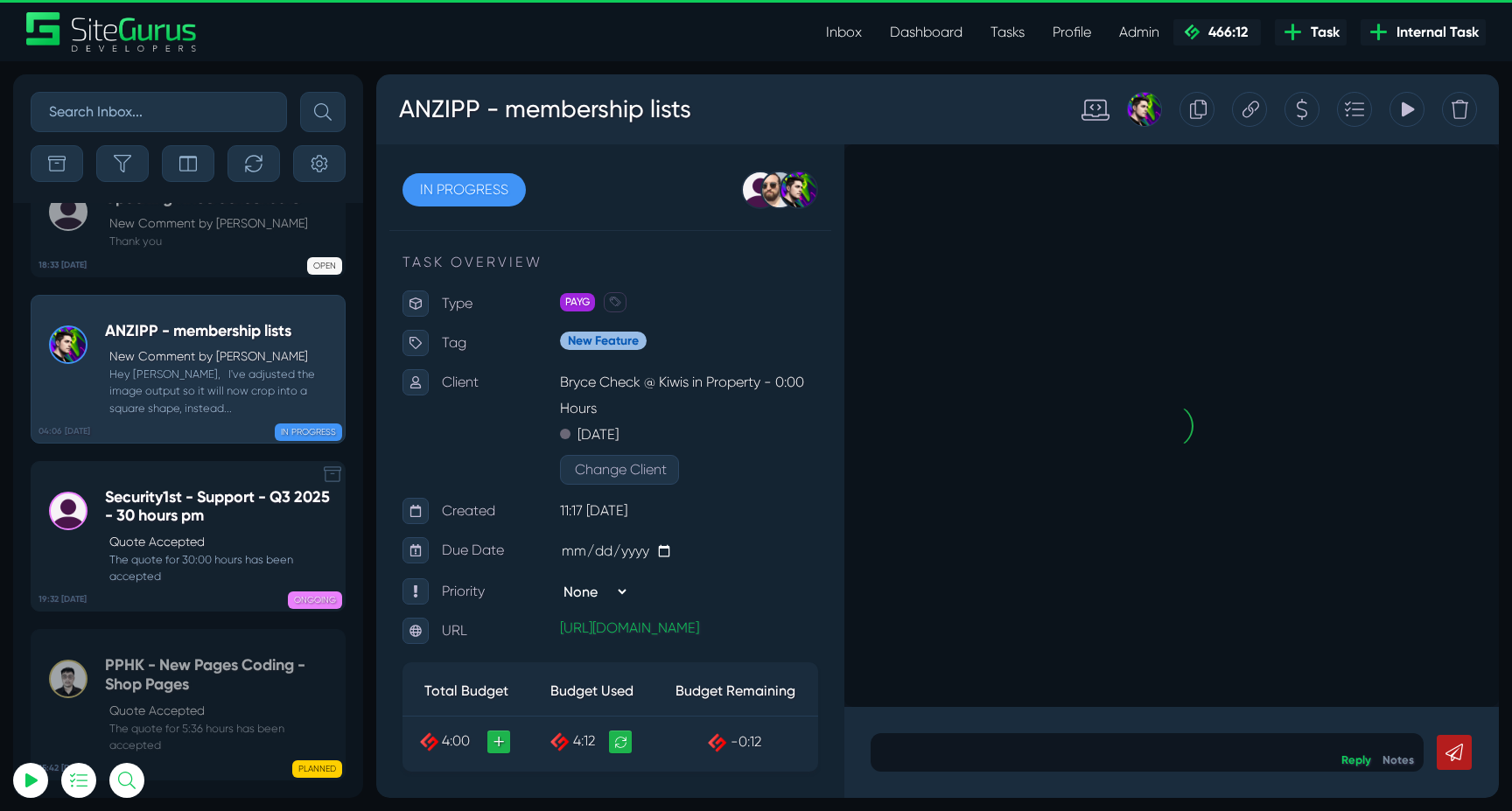
scroll to position [-69226, 0]
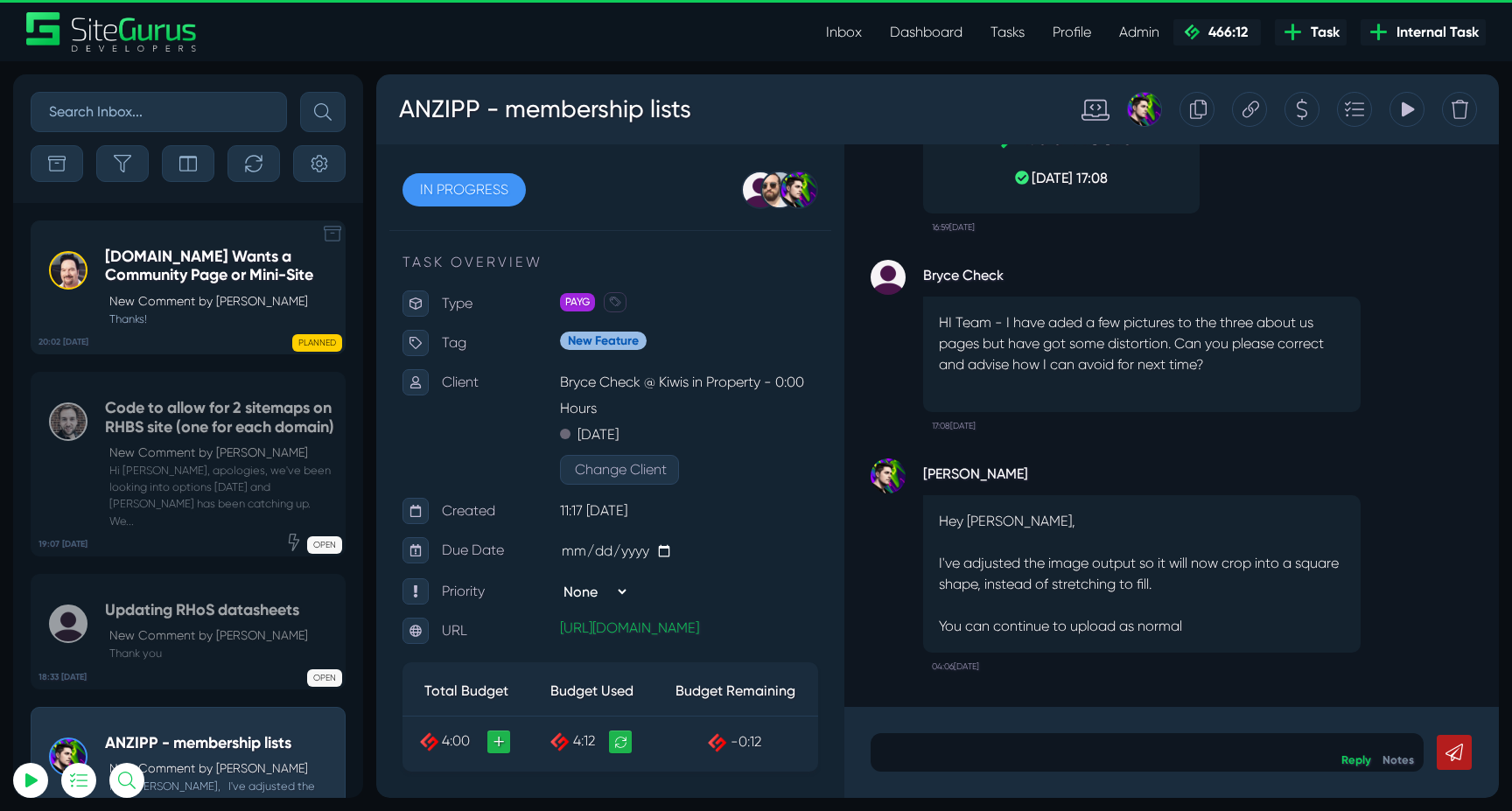
click at [143, 284] on h5 "[DOMAIN_NAME] Wants a Community Page or Mini-Site" at bounding box center [221, 266] width 231 height 37
